Goal: Find specific page/section: Find specific page/section

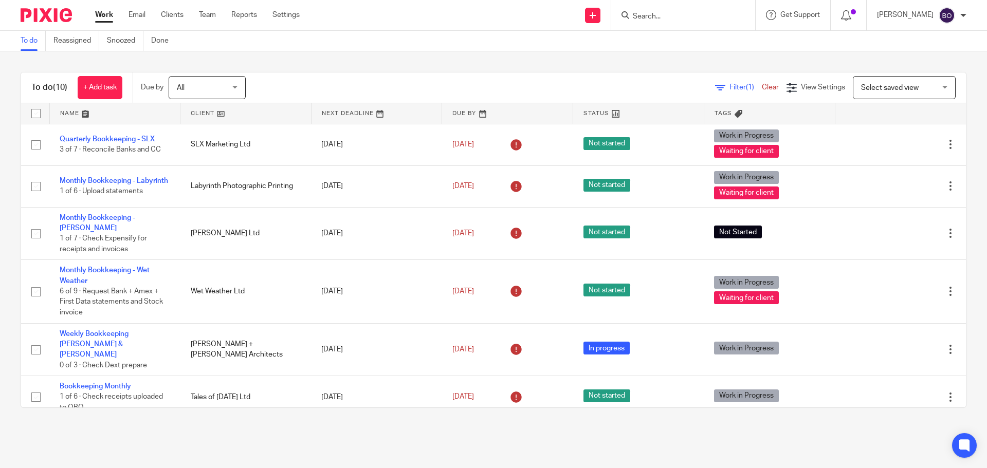
click at [656, 18] on input "Search" at bounding box center [678, 16] width 93 height 9
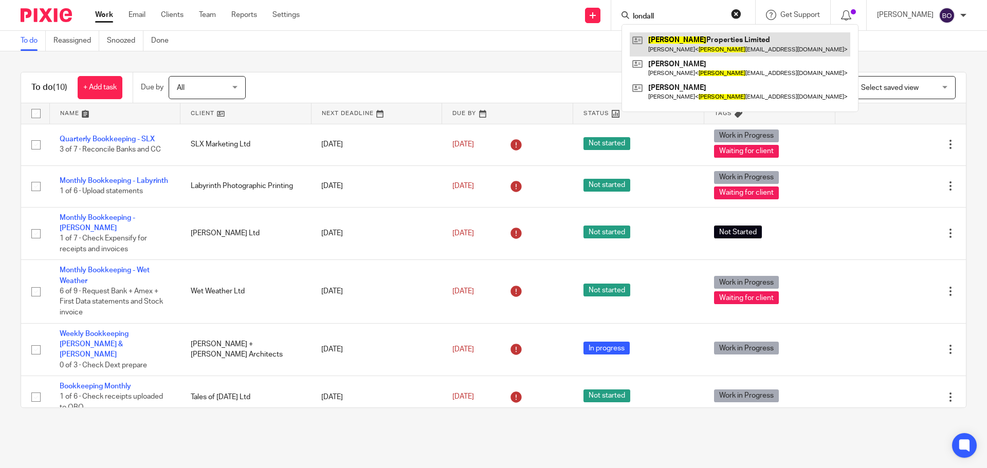
type input "londall"
click at [689, 48] on link at bounding box center [740, 44] width 221 height 24
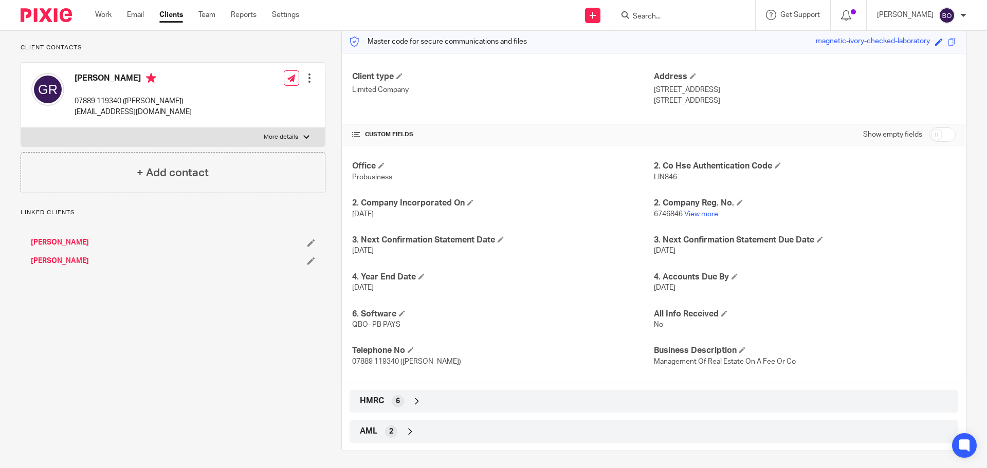
scroll to position [135, 0]
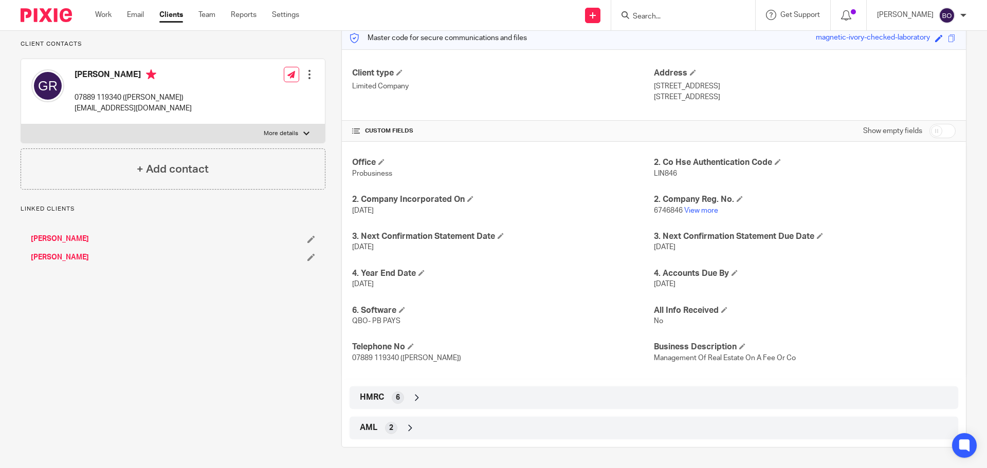
click at [417, 396] on icon at bounding box center [417, 398] width 10 height 10
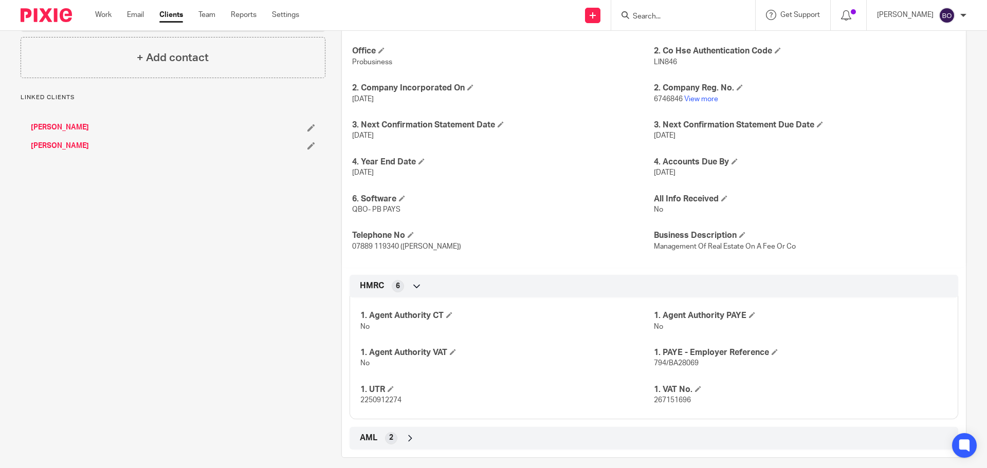
scroll to position [257, 0]
